Goal: Transaction & Acquisition: Purchase product/service

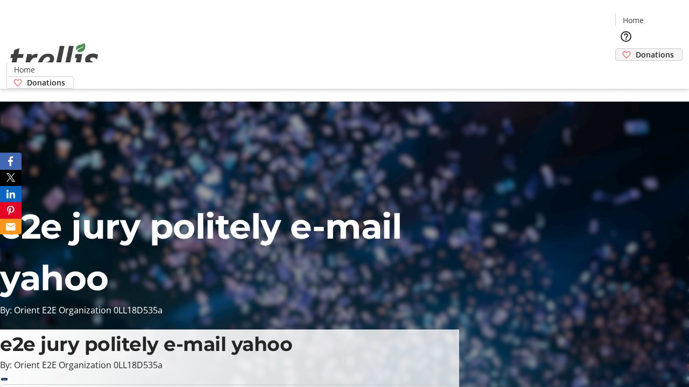
click at [636, 49] on span "Donations" at bounding box center [655, 54] width 38 height 11
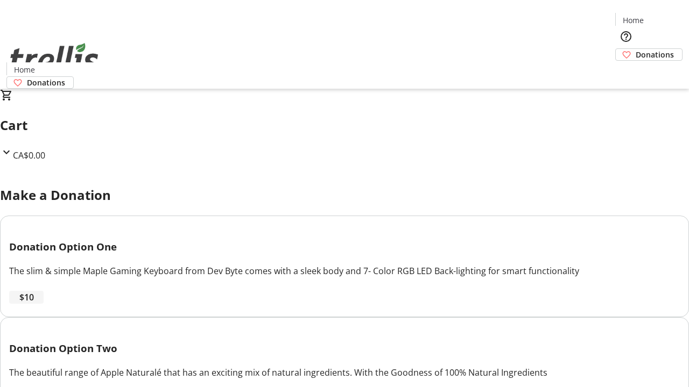
click at [34, 304] on span "$10" at bounding box center [26, 297] width 15 height 13
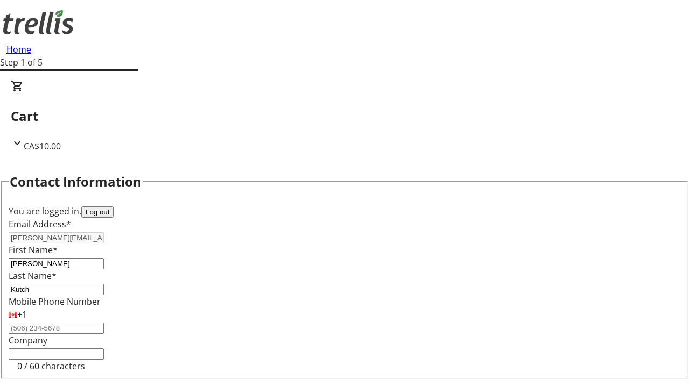
select select "CA"
select select "BC"
type input "Kelowna"
type input "V1Y 0C2"
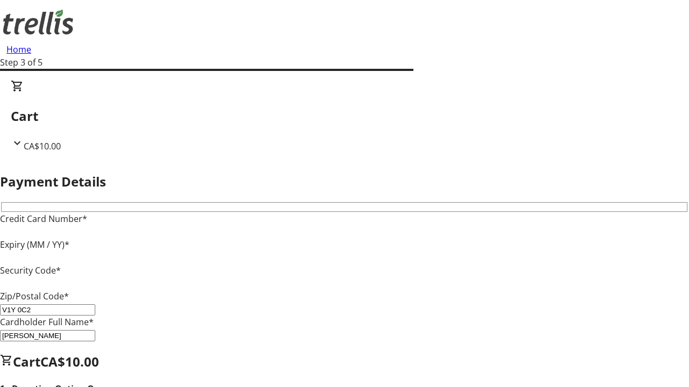
type input "V1Y 0C2"
